Goal: Find specific page/section: Find specific page/section

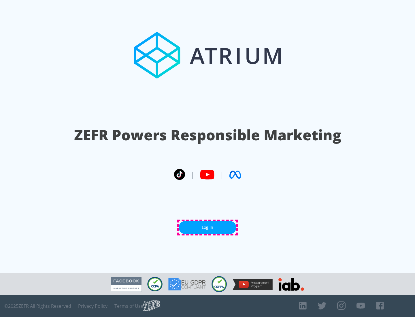
click at [208, 227] on link "Log In" at bounding box center [208, 227] width 58 height 13
